Goal: Task Accomplishment & Management: Manage account settings

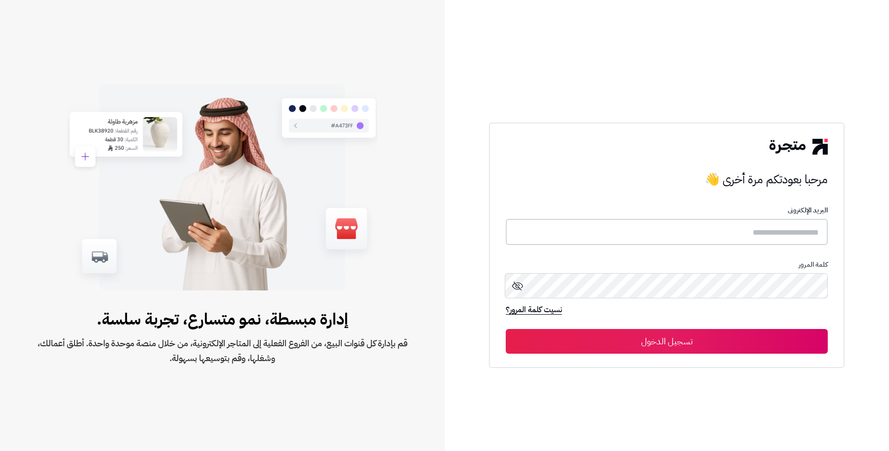
type input "*****"
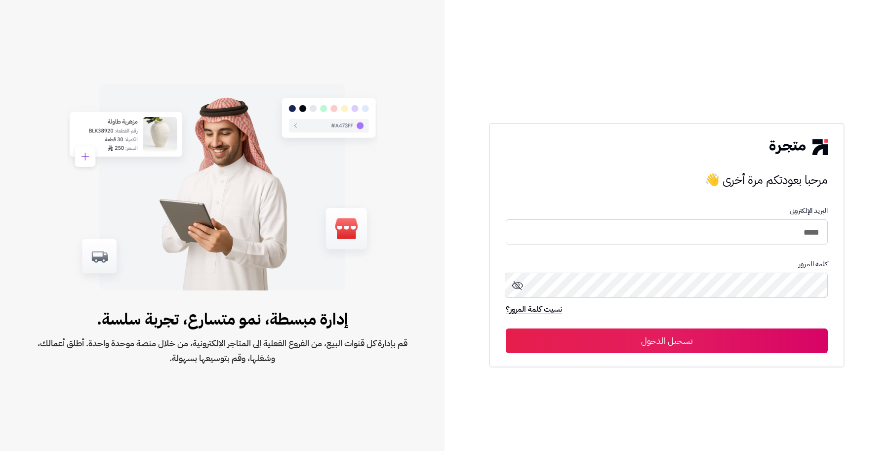
click at [678, 345] on button "تسجيل الدخول" at bounding box center [667, 341] width 322 height 25
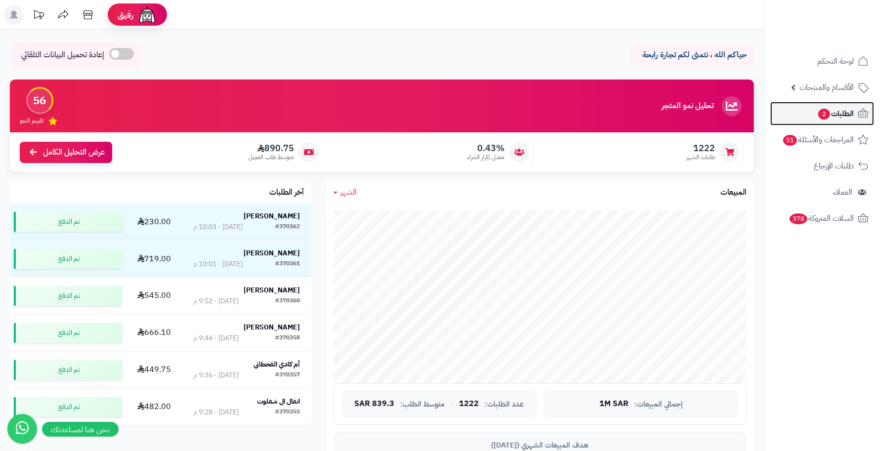
click at [836, 119] on span "الطلبات 2" at bounding box center [835, 114] width 37 height 14
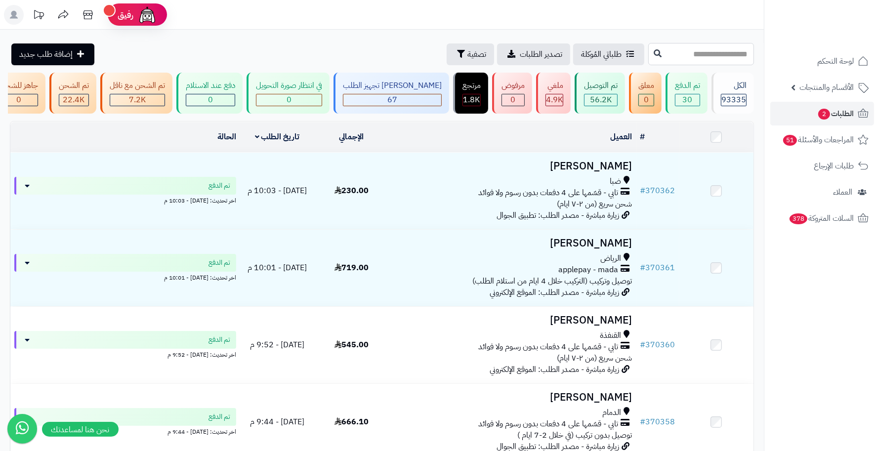
click at [725, 60] on input "text" at bounding box center [701, 54] width 106 height 22
